Goal: Task Accomplishment & Management: Manage account settings

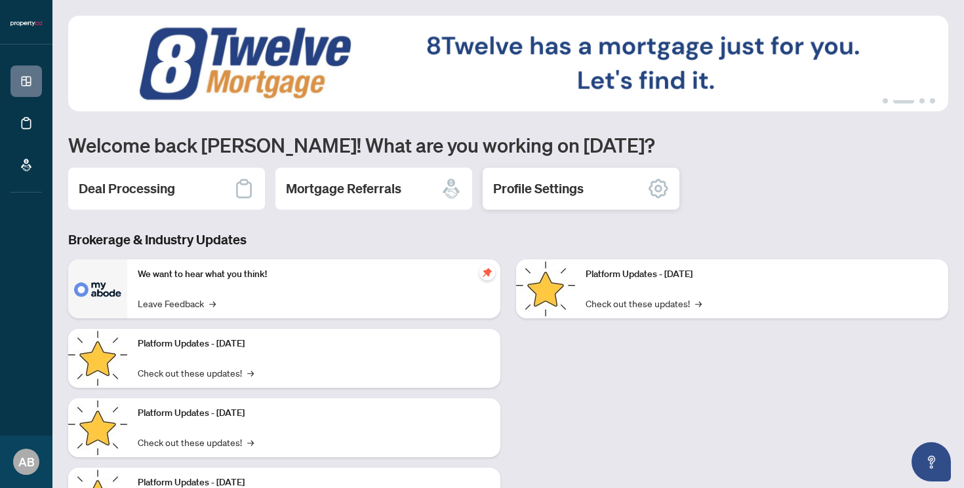
click at [585, 187] on div "Profile Settings" at bounding box center [580, 189] width 197 height 42
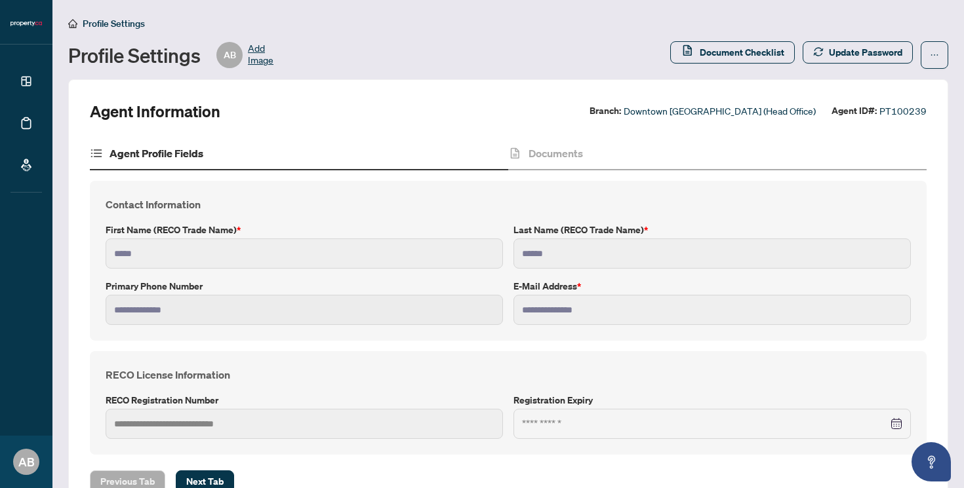
scroll to position [41, 0]
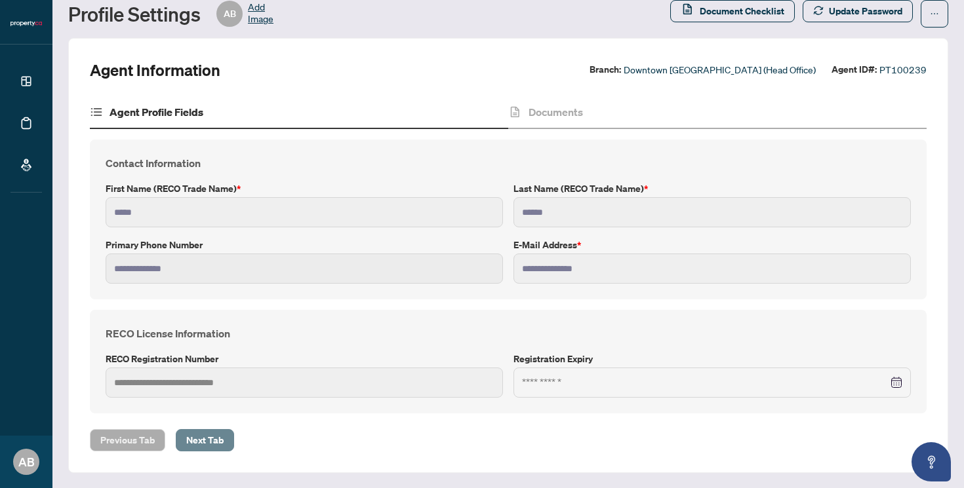
click at [214, 440] on span "Next Tab" at bounding box center [204, 440] width 37 height 21
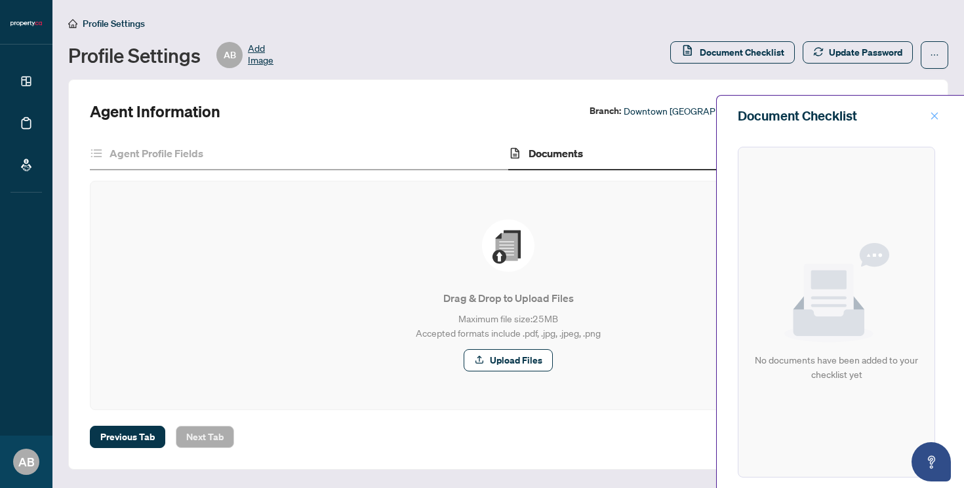
click at [932, 111] on span "button" at bounding box center [934, 116] width 9 height 21
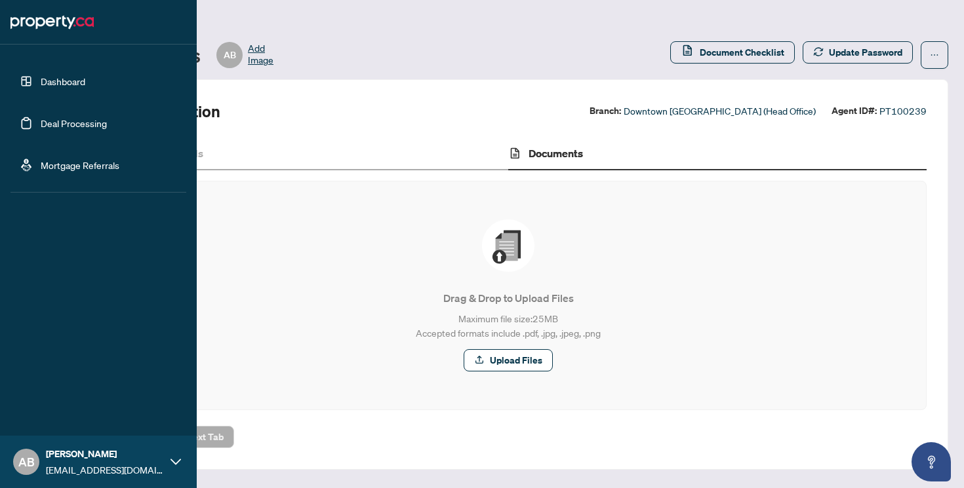
click at [54, 87] on link "Dashboard" at bounding box center [63, 81] width 45 height 12
